Goal: Task Accomplishment & Management: Use online tool/utility

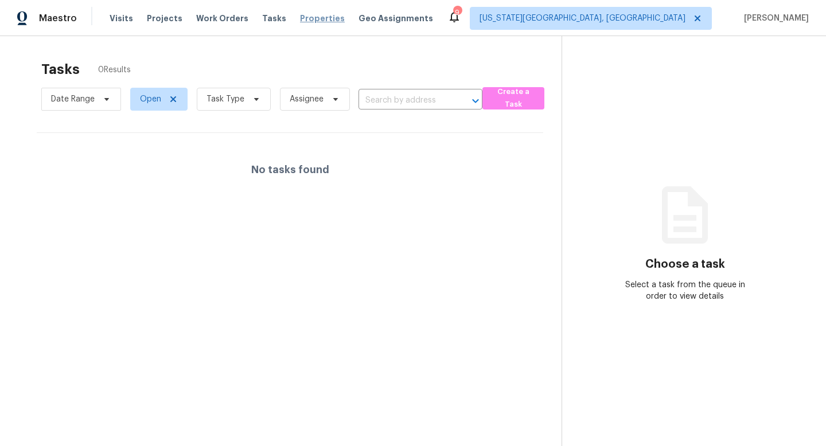
click at [308, 16] on span "Properties" at bounding box center [322, 18] width 45 height 11
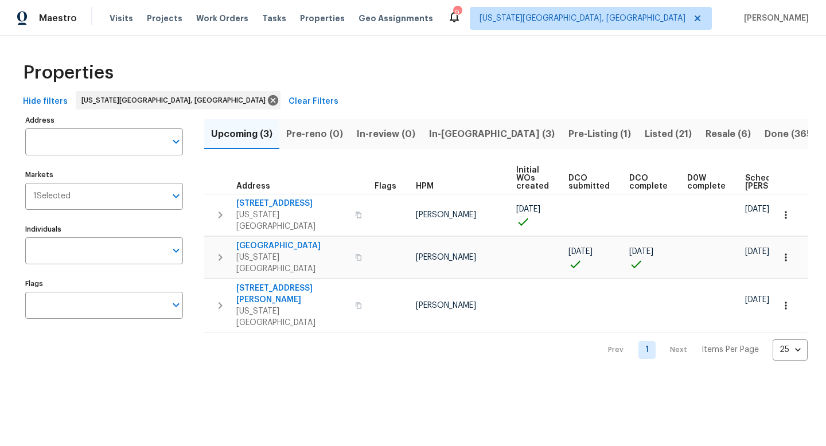
click at [456, 135] on span "In-reno (3)" at bounding box center [492, 134] width 126 height 16
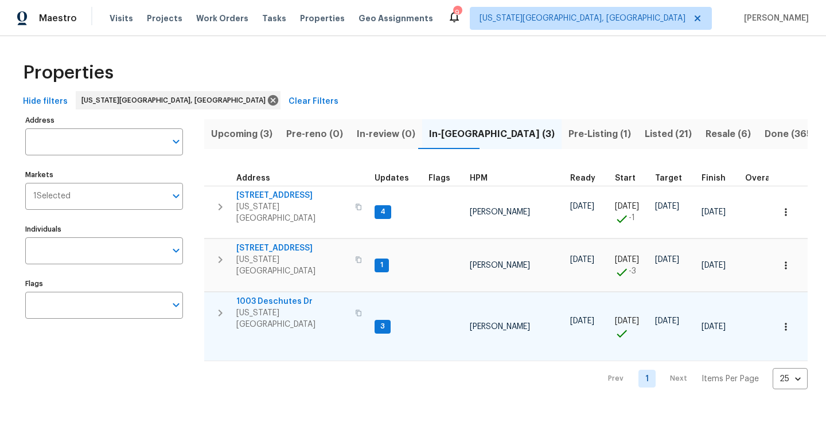
click at [262, 296] on span "1003 Deschutes Dr" at bounding box center [292, 301] width 112 height 11
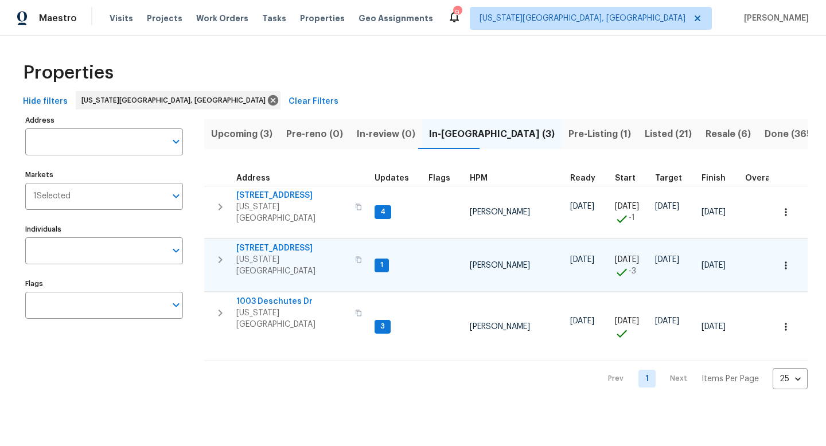
click at [276, 244] on span "70 Palm Springs Dr" at bounding box center [292, 248] width 112 height 11
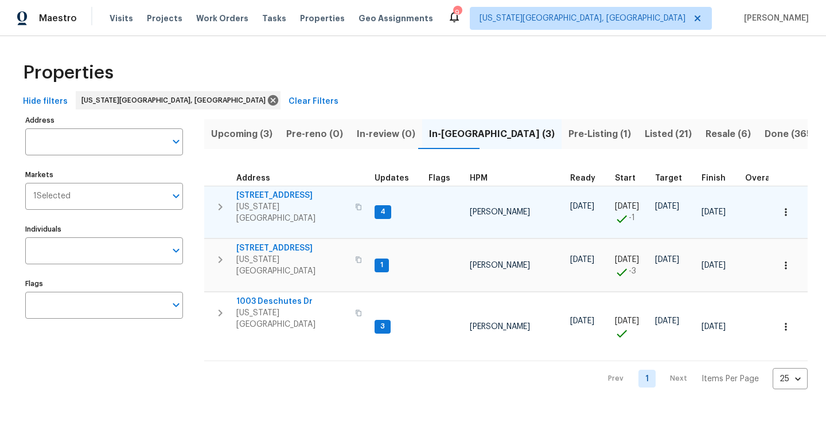
click at [273, 194] on span "4243 Moonbeam Dr" at bounding box center [292, 195] width 112 height 11
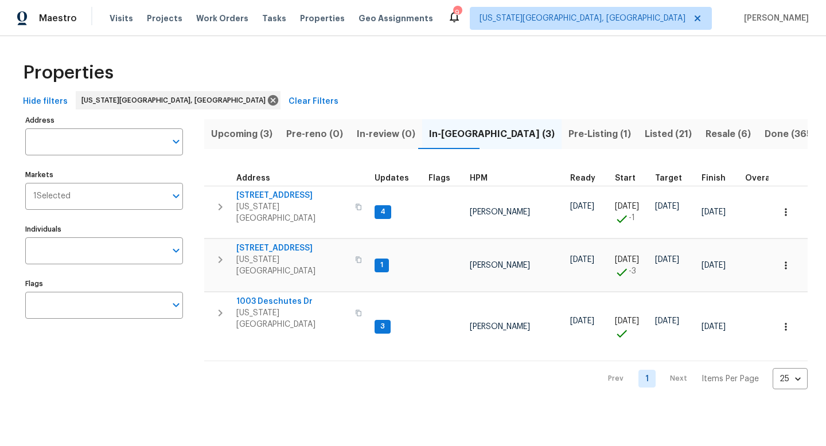
click at [243, 131] on span "Upcoming (3)" at bounding box center [241, 134] width 61 height 16
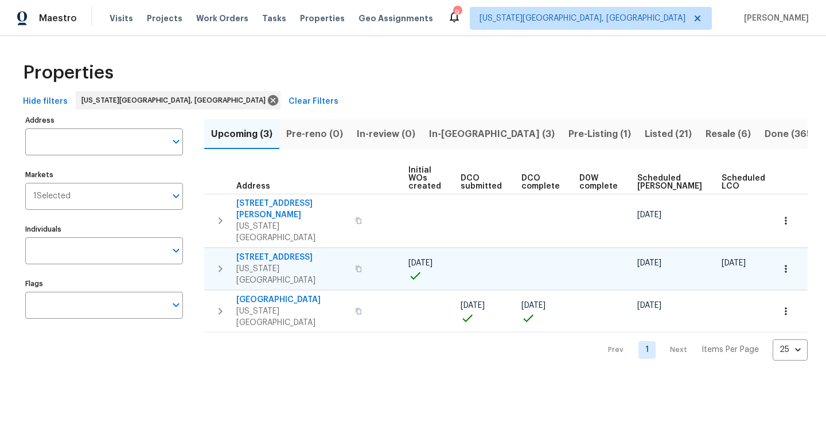
scroll to position [0, 126]
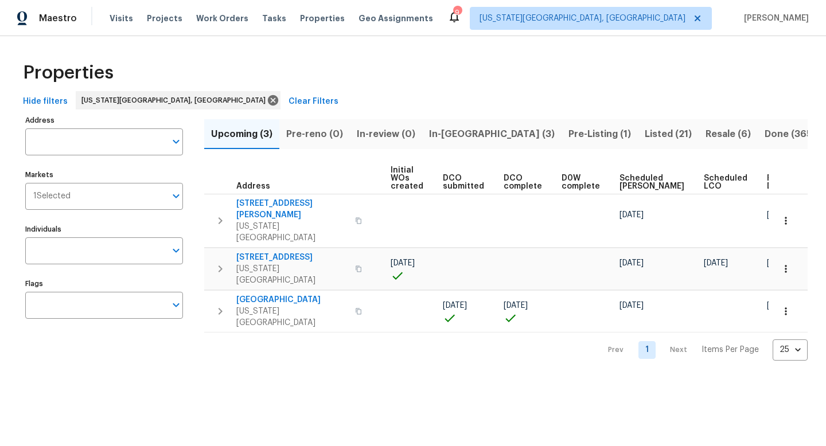
click at [767, 184] on span "Ready Date" at bounding box center [779, 182] width 25 height 16
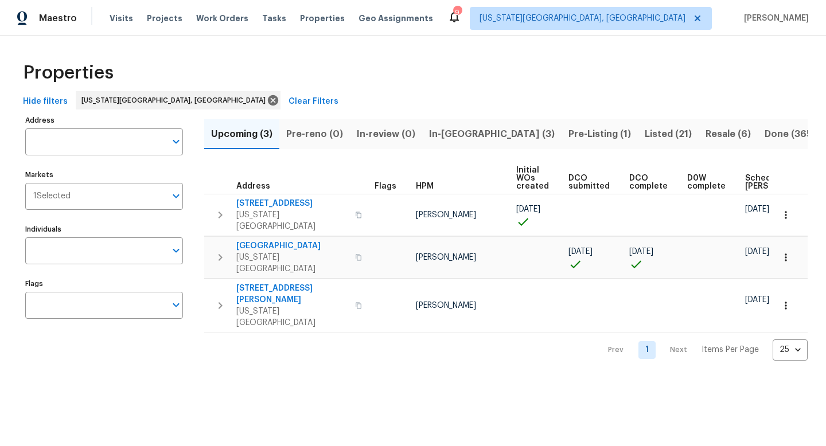
scroll to position [0, 139]
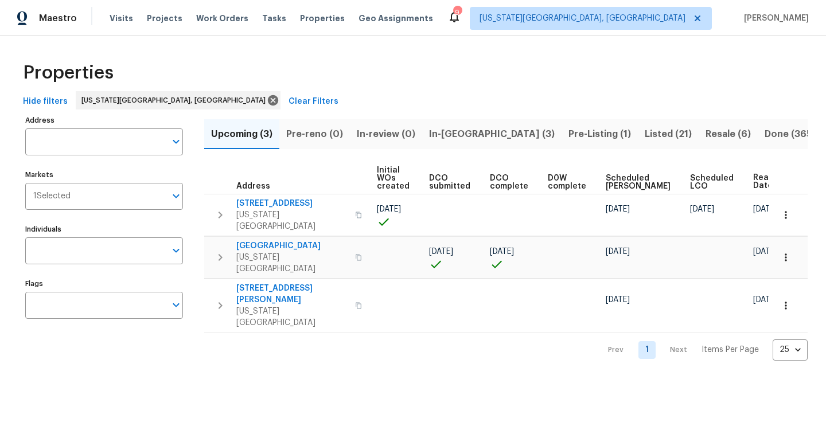
click at [569, 134] on span "Pre-Listing (1)" at bounding box center [600, 134] width 63 height 16
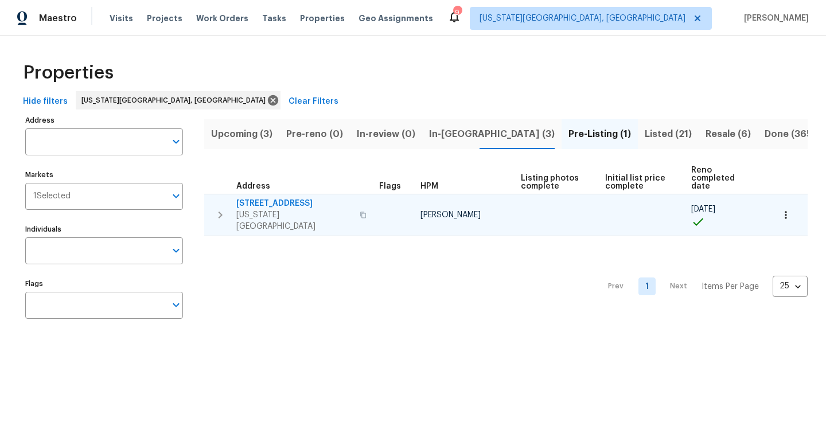
click at [299, 198] on span "4669 Desert Varnish Dr" at bounding box center [294, 203] width 116 height 11
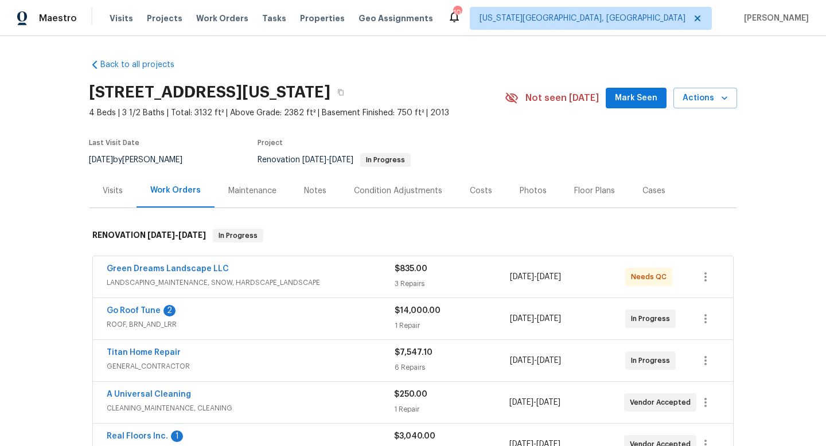
click at [355, 271] on div "Green Dreams Landscape LLC" at bounding box center [251, 270] width 288 height 14
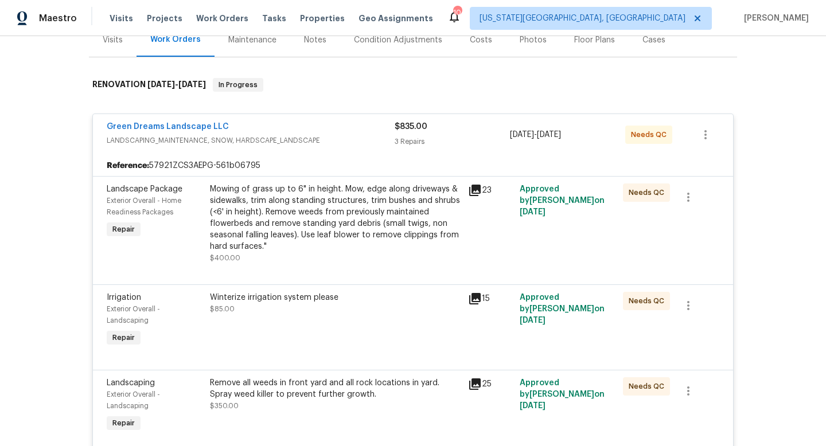
scroll to position [170, 0]
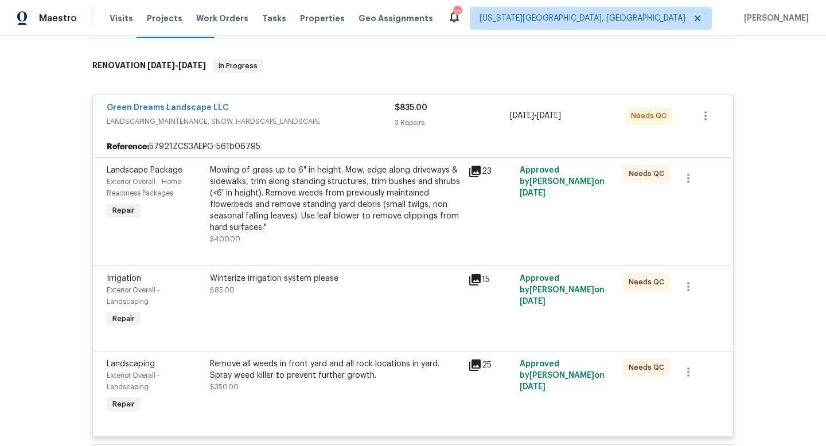
click at [324, 187] on div "Mowing of grass up to 6" in height. Mow, edge along driveways & sidewalks, trim…" at bounding box center [335, 199] width 251 height 69
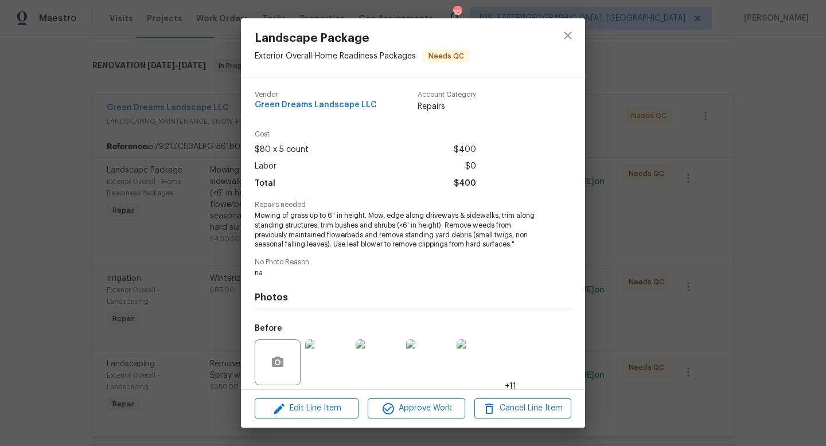
scroll to position [82, 0]
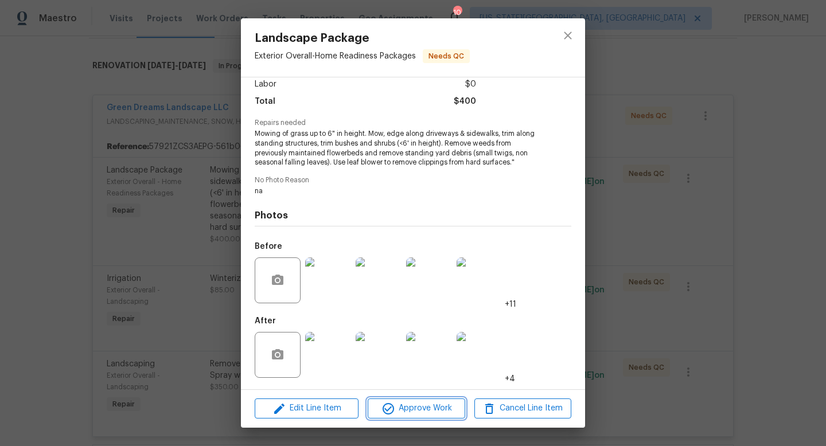
click at [412, 409] on span "Approve Work" at bounding box center [416, 409] width 90 height 14
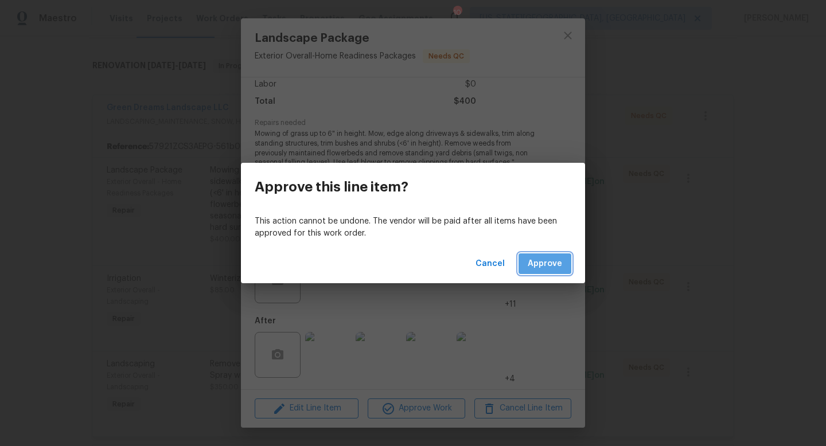
click at [558, 259] on span "Approve" at bounding box center [545, 264] width 34 height 14
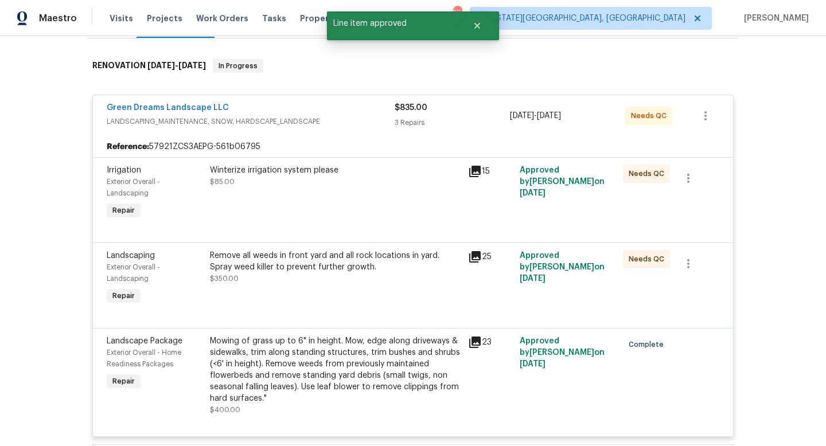
click at [359, 186] on div "Winterize irrigation system please $85.00" at bounding box center [335, 176] width 251 height 23
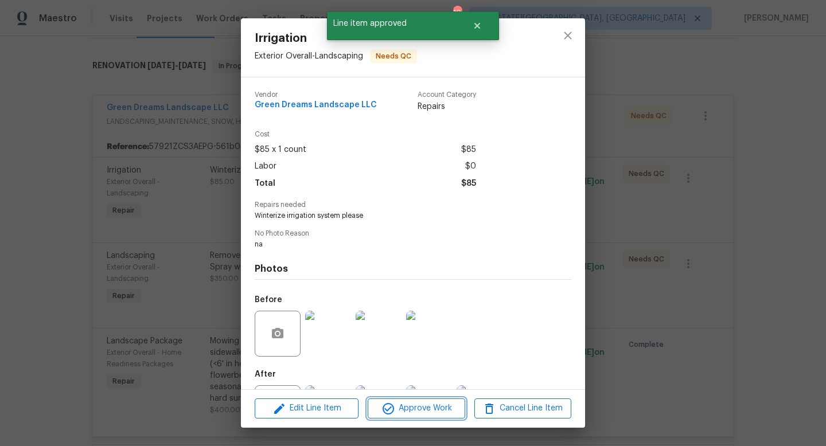
click at [390, 404] on icon "button" at bounding box center [388, 408] width 11 height 11
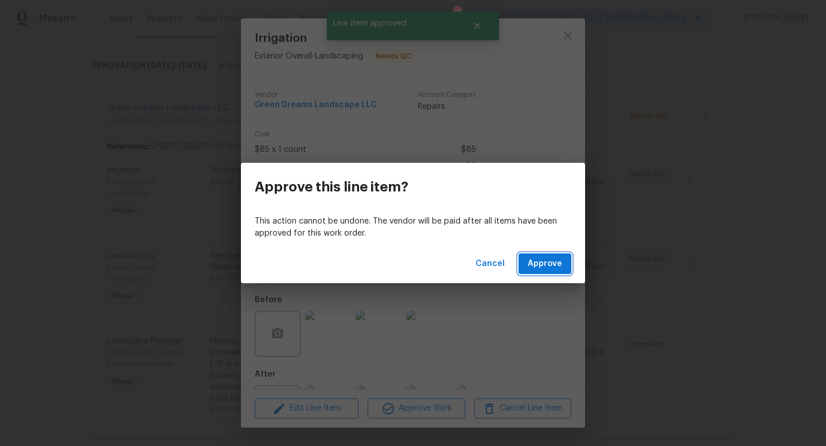
click at [543, 268] on span "Approve" at bounding box center [545, 264] width 34 height 14
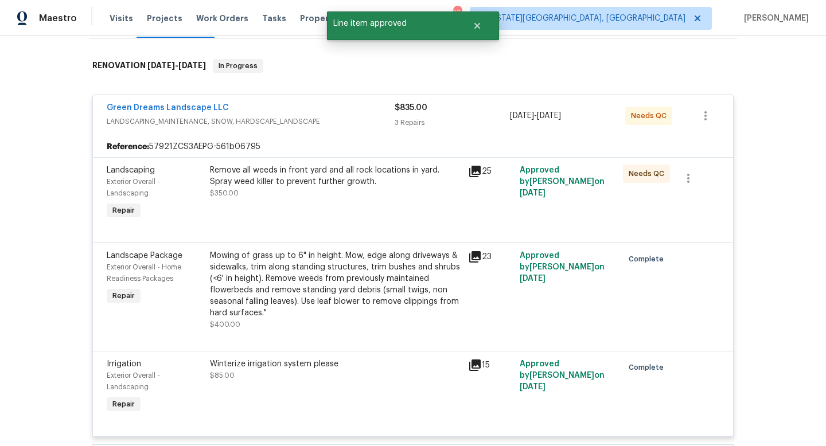
click at [394, 184] on div "Remove all weeds in front yard and all rock locations in yard. Spray weed kille…" at bounding box center [335, 176] width 251 height 23
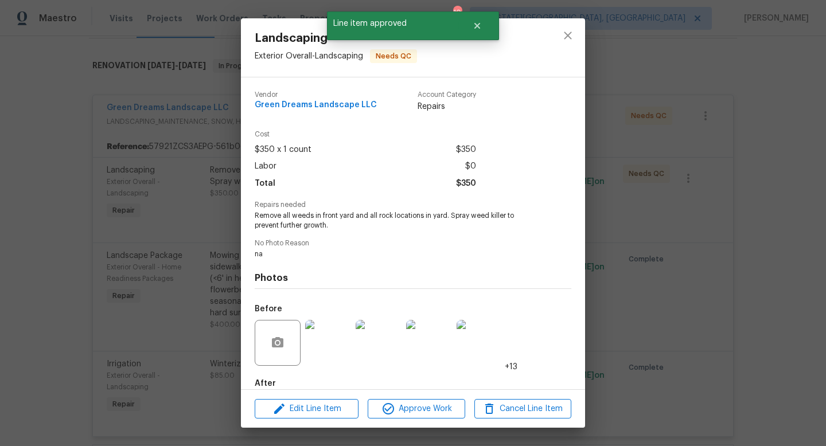
scroll to position [63, 0]
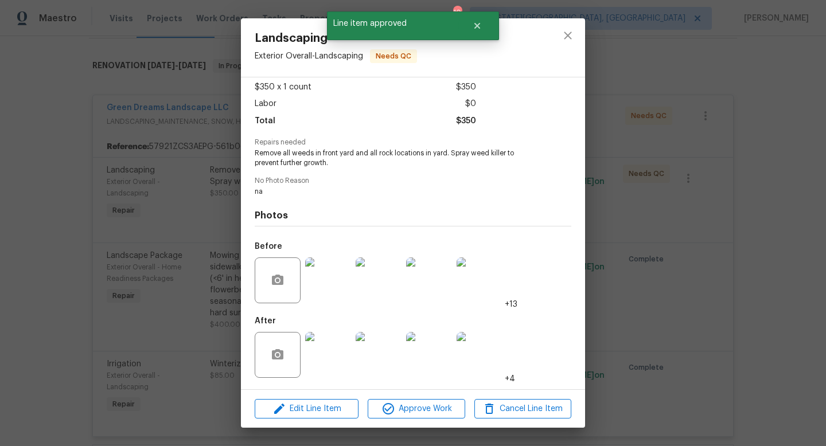
click at [335, 351] on img at bounding box center [328, 355] width 46 height 46
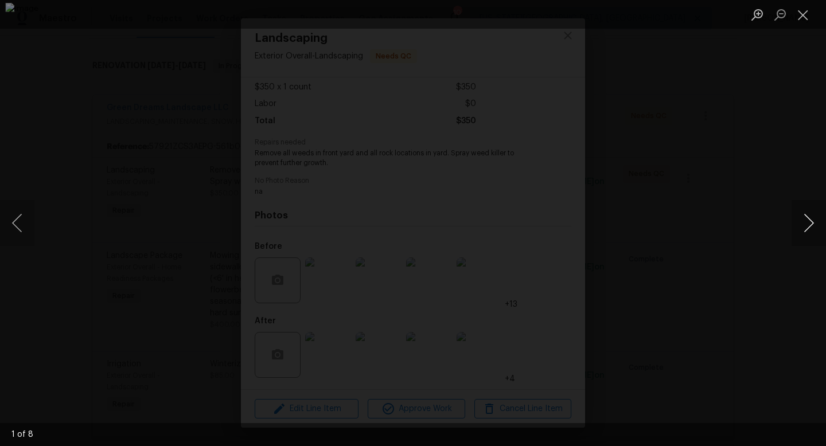
click at [805, 225] on button "Next image" at bounding box center [809, 223] width 34 height 46
click at [801, 8] on button "Close lightbox" at bounding box center [803, 15] width 23 height 20
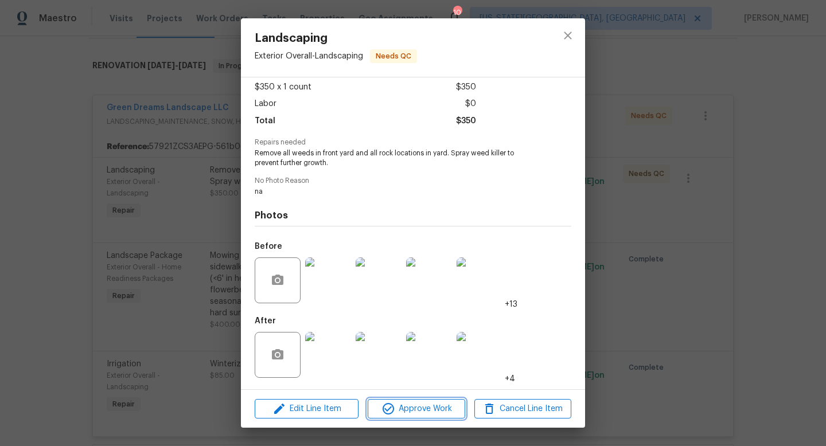
click at [435, 411] on span "Approve Work" at bounding box center [416, 409] width 90 height 14
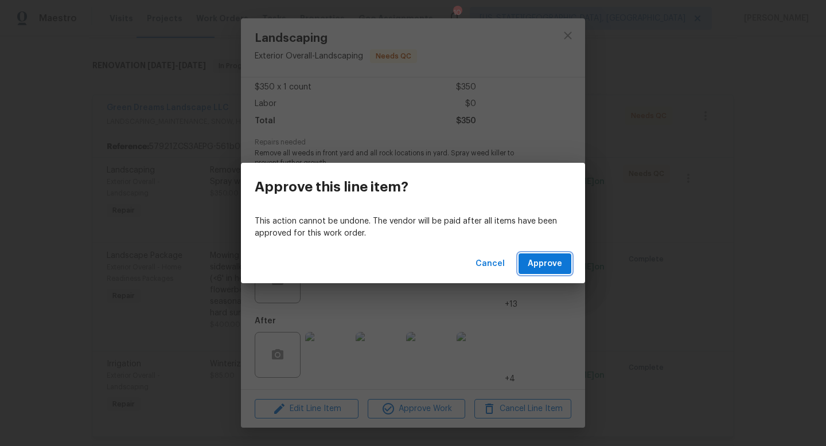
click at [548, 269] on span "Approve" at bounding box center [545, 264] width 34 height 14
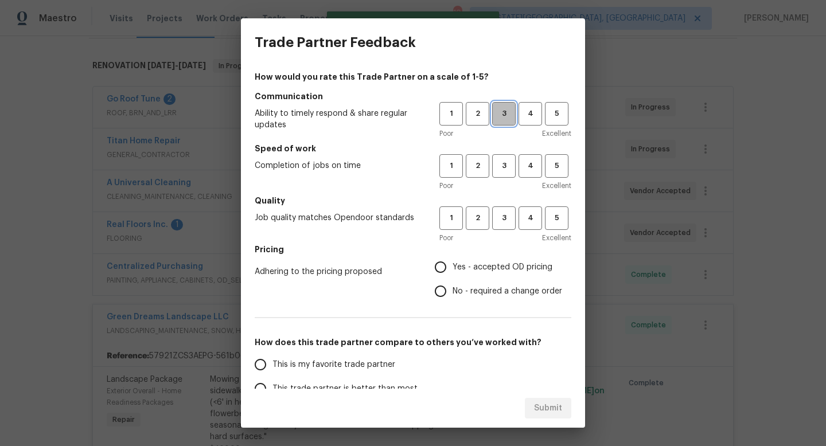
click at [508, 115] on span "3" at bounding box center [503, 113] width 21 height 13
click at [508, 164] on span "3" at bounding box center [503, 165] width 21 height 13
click at [507, 220] on span "3" at bounding box center [503, 218] width 21 height 13
click at [448, 271] on input "Yes - accepted OD pricing" at bounding box center [441, 267] width 24 height 24
radio input "true"
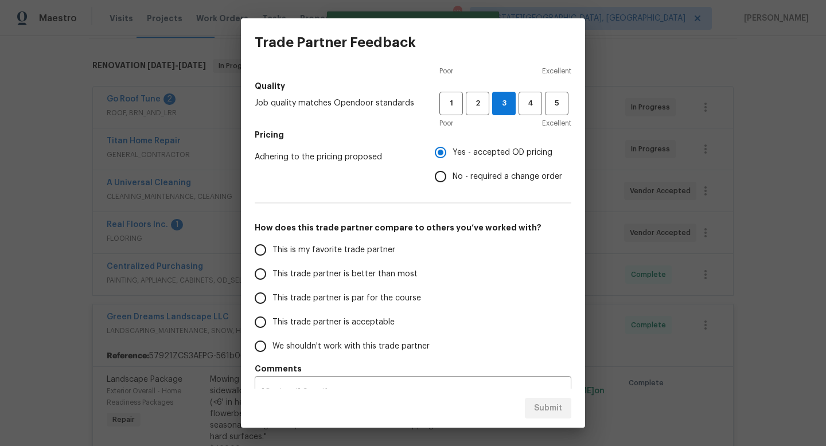
scroll to position [136, 0]
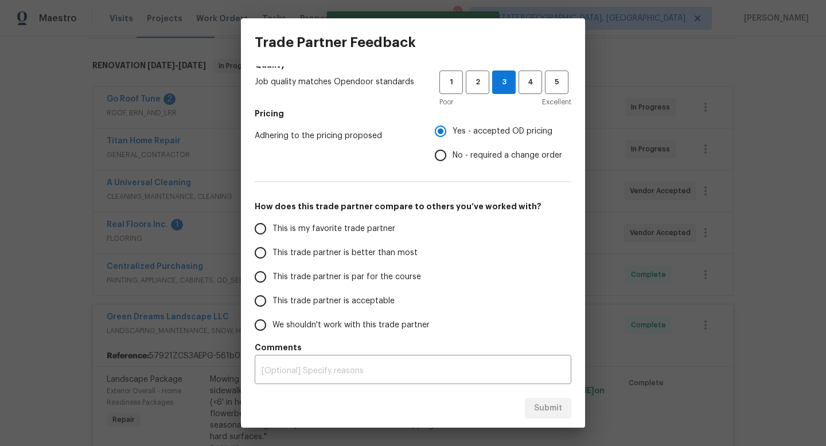
click at [286, 276] on span "This trade partner is par for the course" at bounding box center [347, 277] width 149 height 12
click at [273, 276] on input "This trade partner is par for the course" at bounding box center [260, 277] width 24 height 24
click at [554, 409] on span "Submit" at bounding box center [548, 409] width 28 height 14
radio input "true"
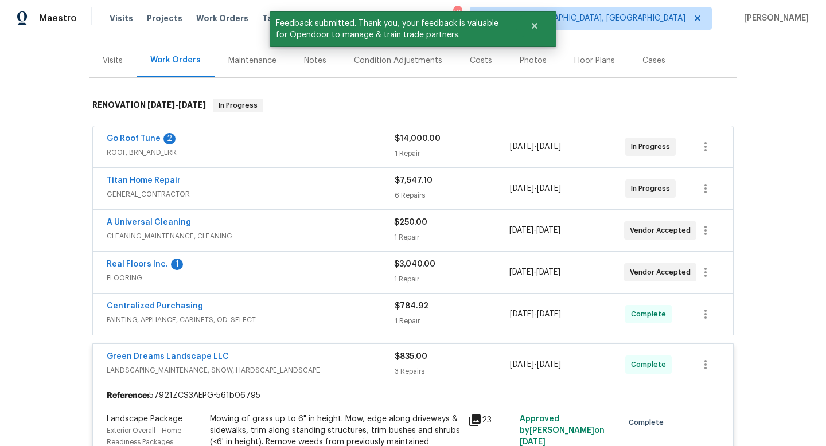
scroll to position [0, 0]
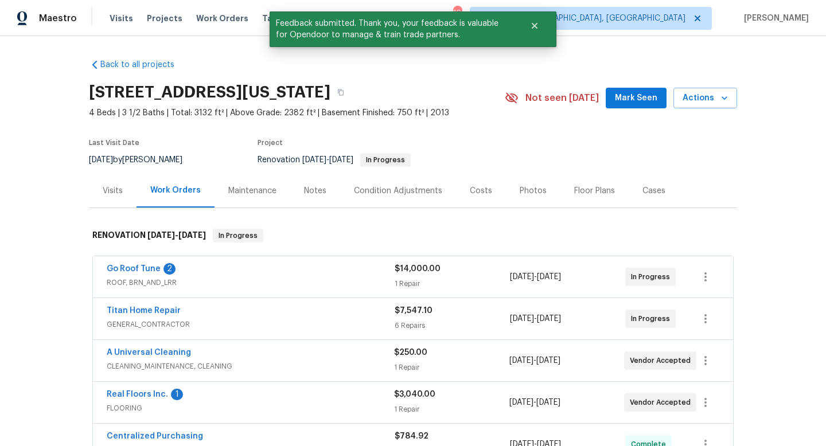
click at [316, 194] on div "Notes" at bounding box center [315, 190] width 22 height 11
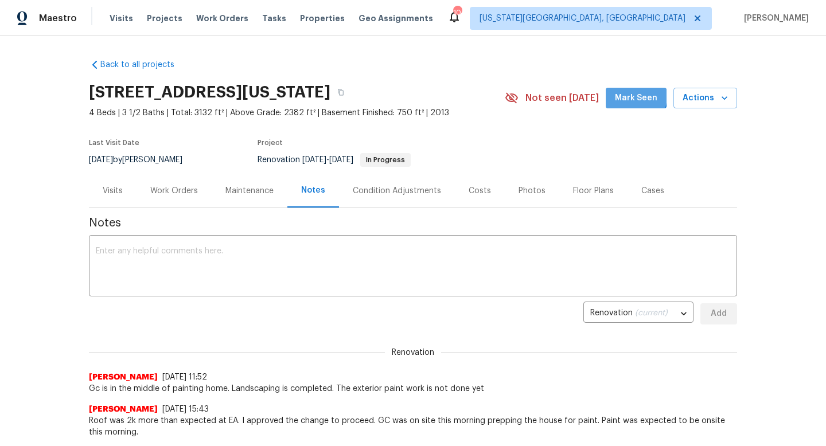
click at [635, 96] on span "Mark Seen" at bounding box center [636, 98] width 42 height 14
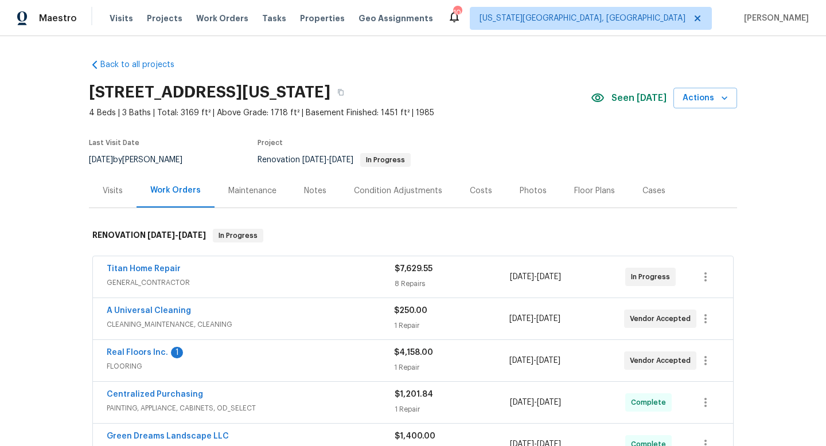
click at [314, 191] on div "Notes" at bounding box center [315, 190] width 22 height 11
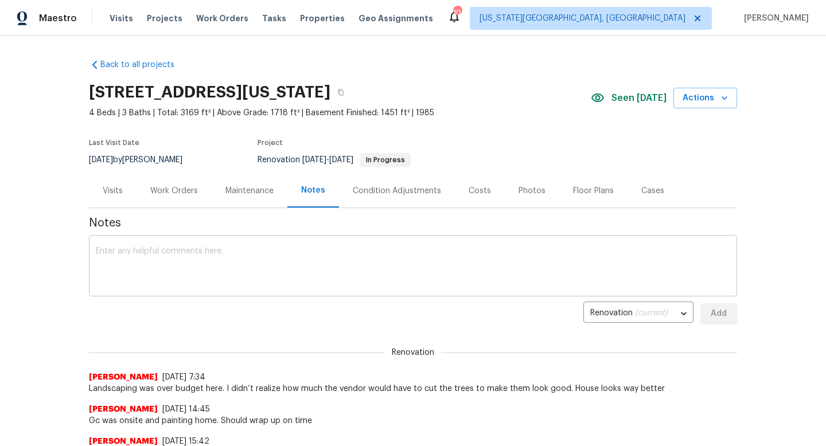
click at [267, 266] on textarea at bounding box center [413, 267] width 635 height 40
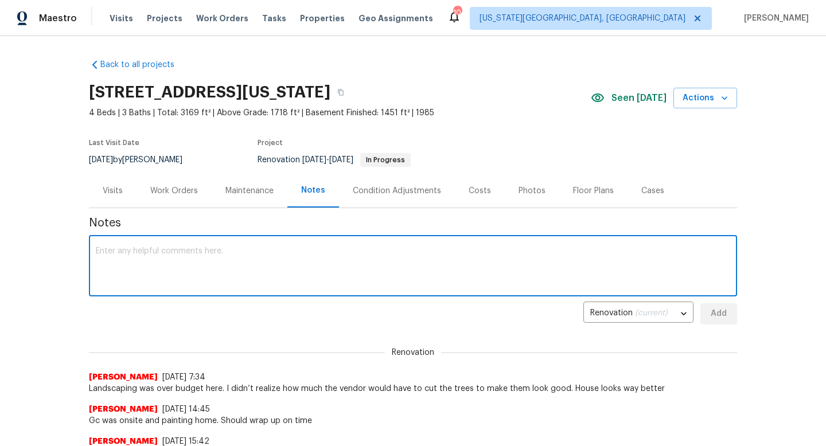
type textarea "C"
type textarea "Gc was completing their work this afternoon. Home is ready for carpet tomorrow."
click at [711, 313] on span "Add" at bounding box center [719, 314] width 18 height 14
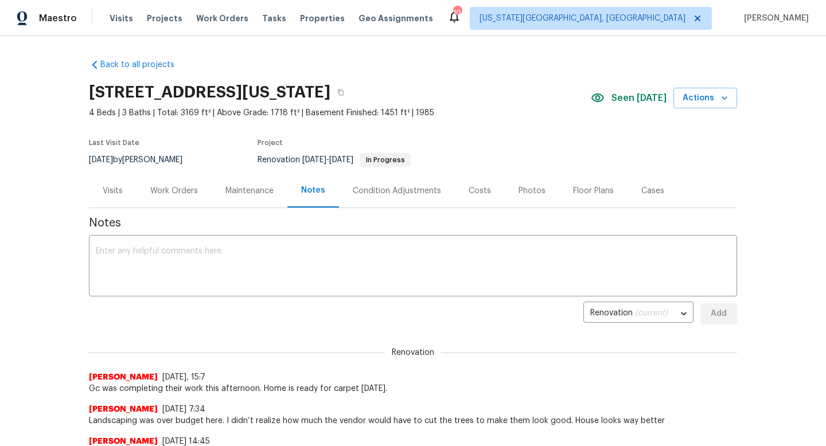
click at [167, 188] on div "Work Orders" at bounding box center [174, 190] width 48 height 11
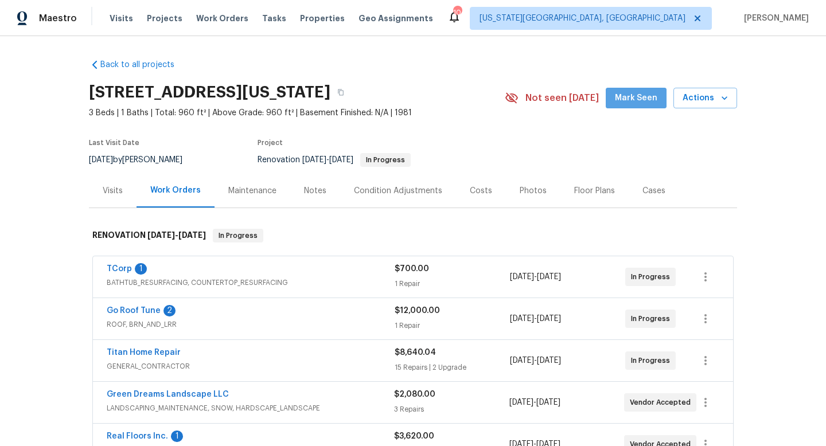
click at [641, 107] on button "Mark Seen" at bounding box center [636, 98] width 61 height 21
click at [319, 190] on div "Notes" at bounding box center [315, 190] width 22 height 11
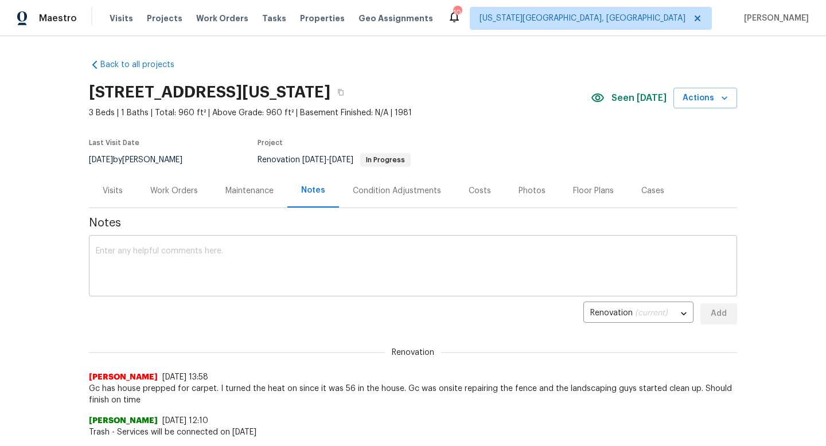
click at [267, 262] on textarea at bounding box center [413, 267] width 635 height 40
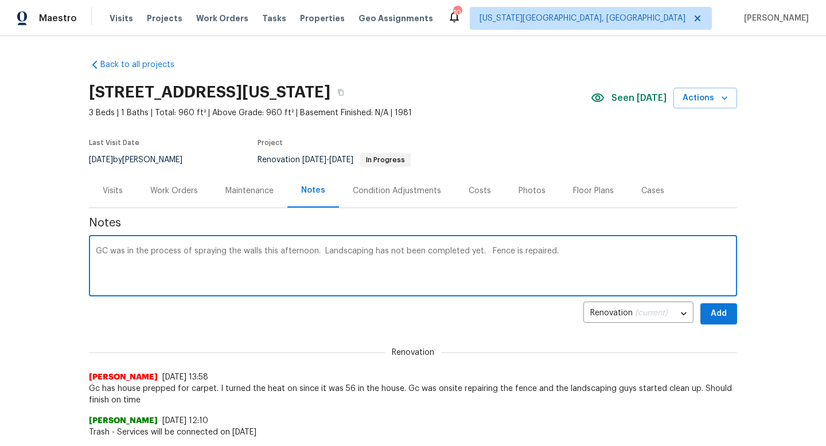
type textarea "GC was in the process of spraying the walls this afternoon. Landscaping has not…"
click at [713, 310] on span "Add" at bounding box center [719, 314] width 18 height 14
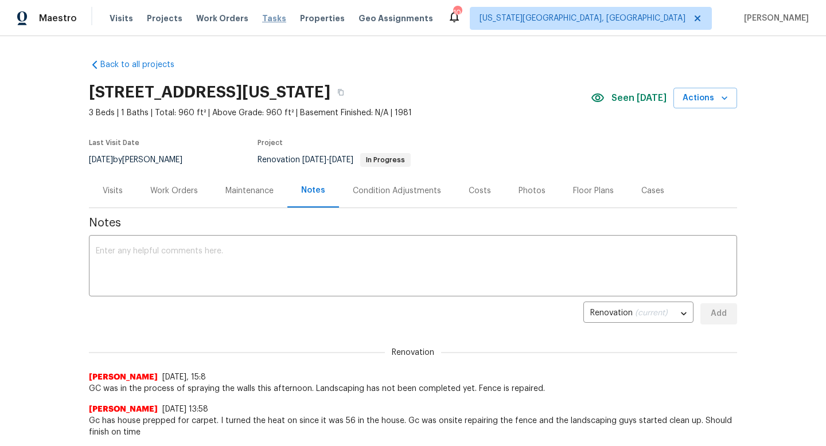
click at [263, 20] on span "Tasks" at bounding box center [274, 18] width 24 height 8
